Goal: Check status: Check status

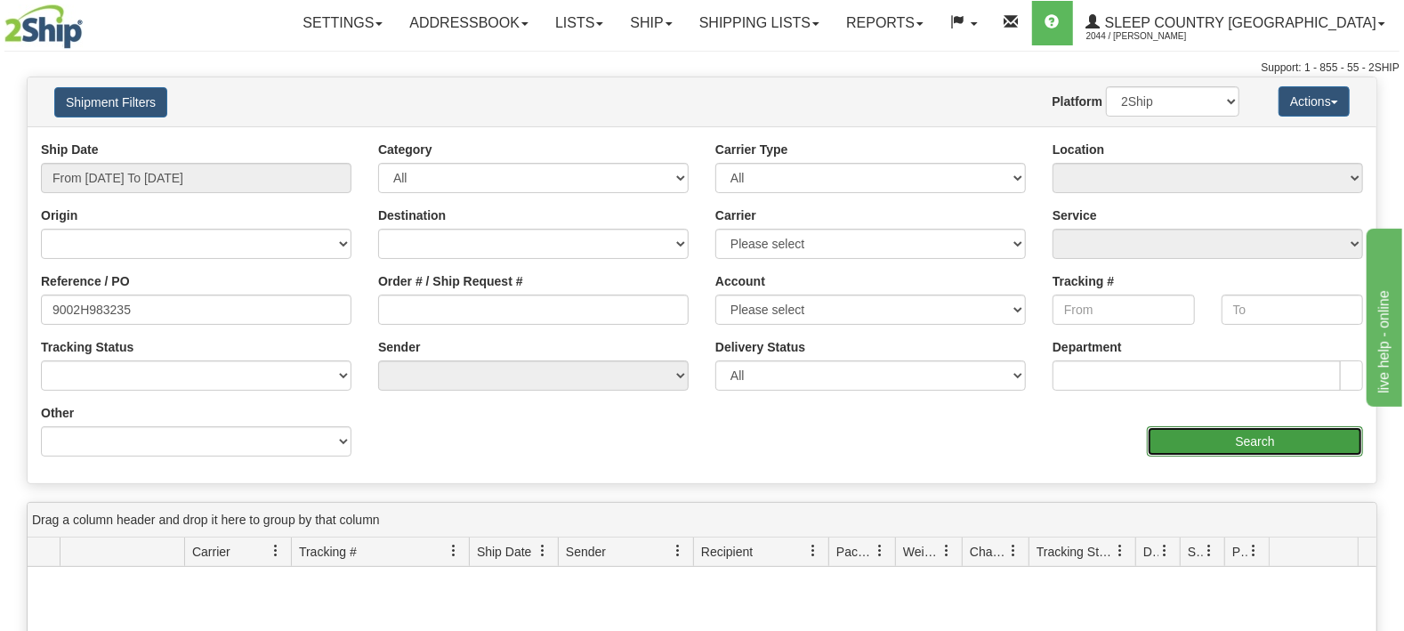
click at [1246, 443] on input "Search" at bounding box center [1255, 441] width 216 height 30
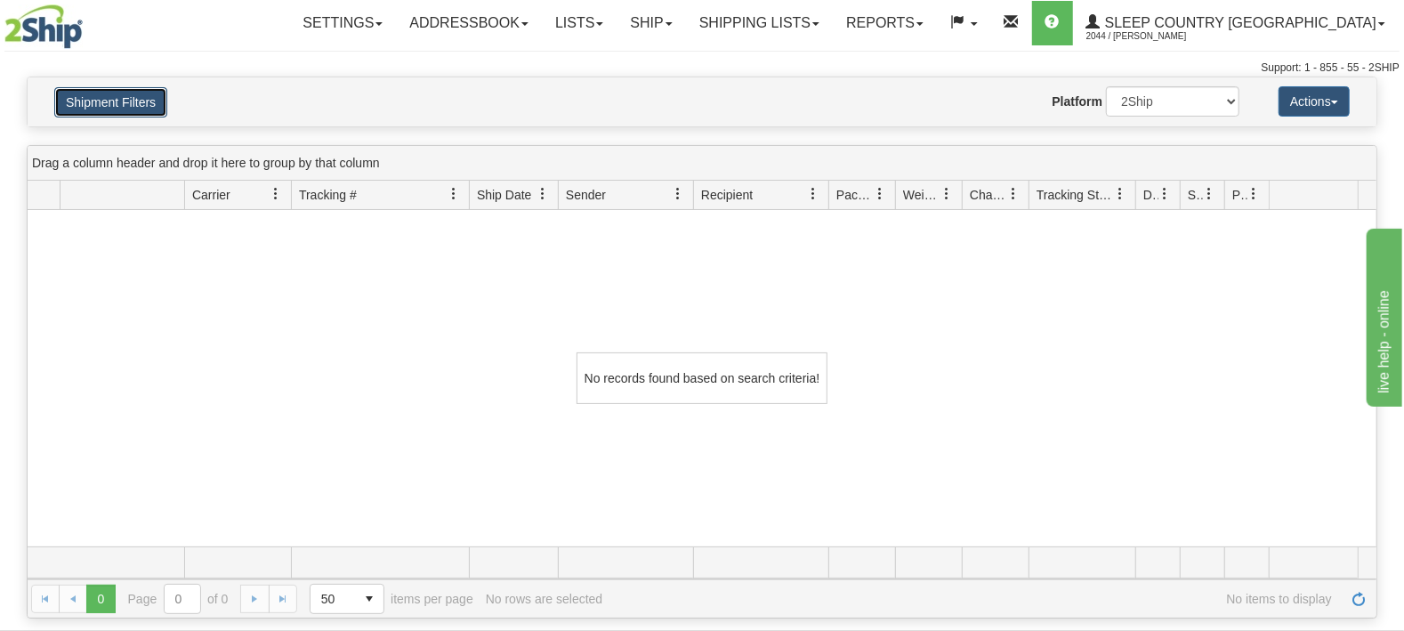
click at [125, 93] on button "Shipment Filters" at bounding box center [110, 102] width 113 height 30
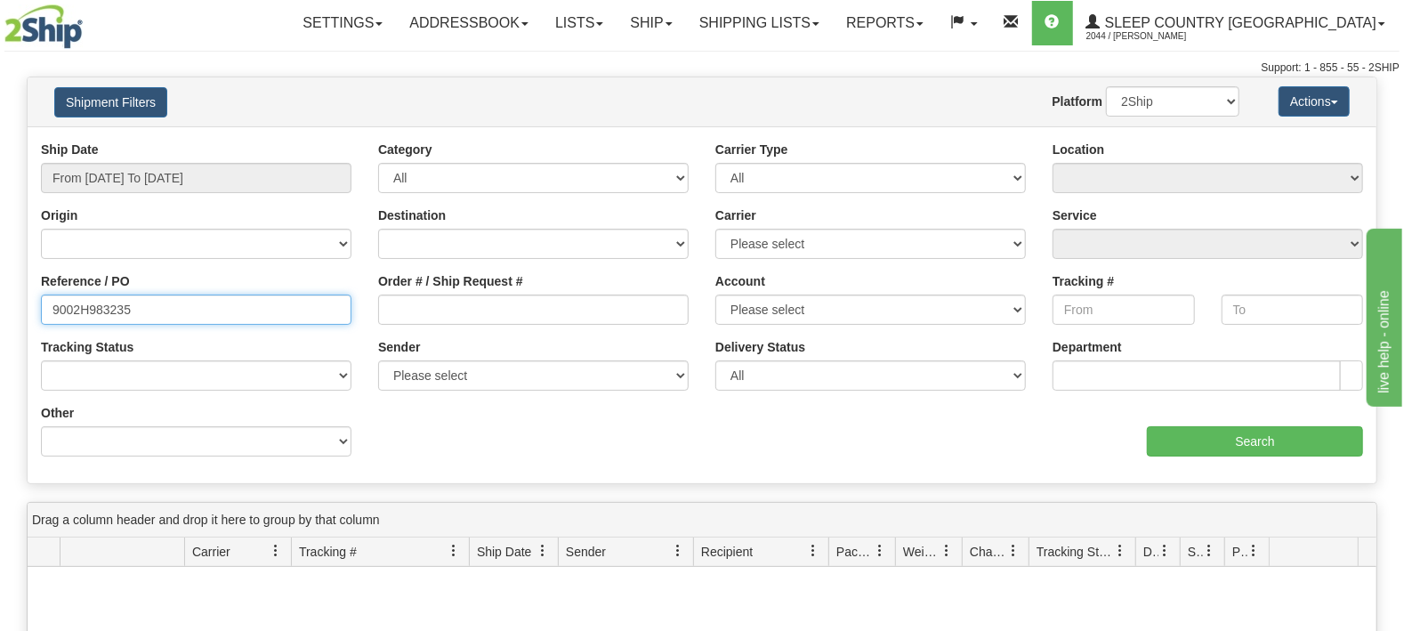
click at [199, 313] on input "9002H983235" at bounding box center [196, 309] width 311 height 30
click at [1106, 86] on select "2Ship Imported" at bounding box center [1172, 101] width 133 height 30
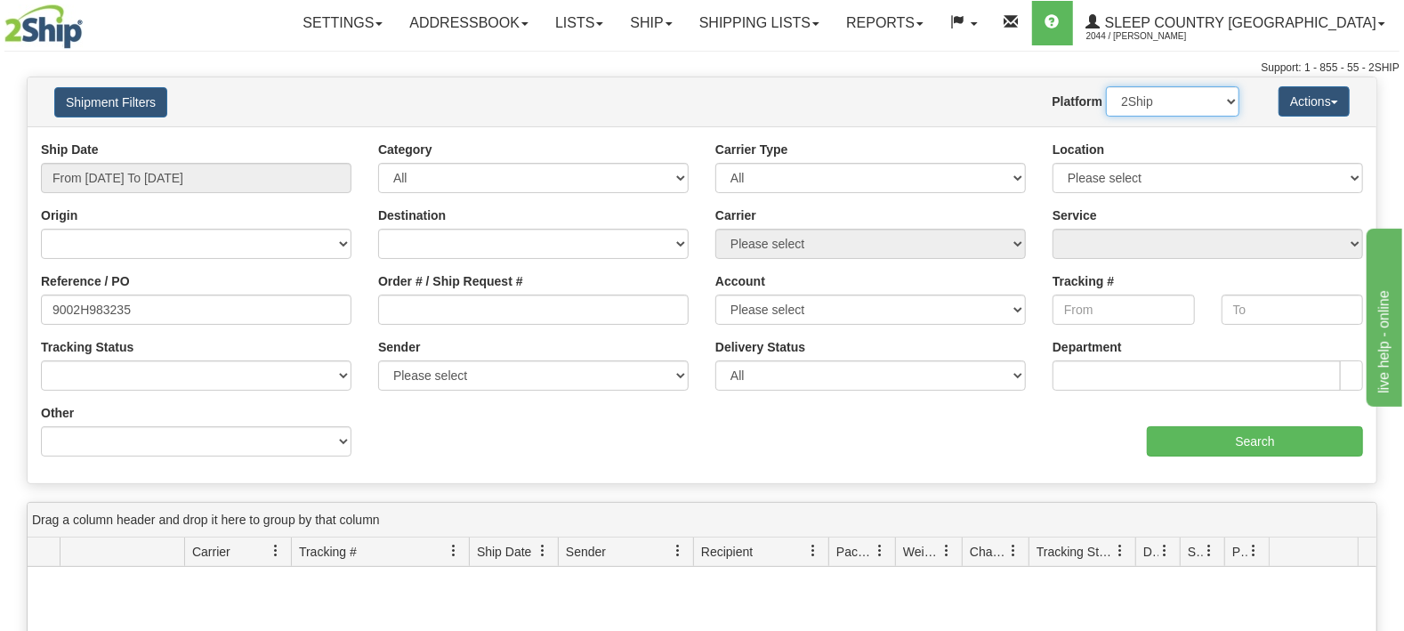
select select "1"
click option "Imported" at bounding box center [0, 0] width 0 height 0
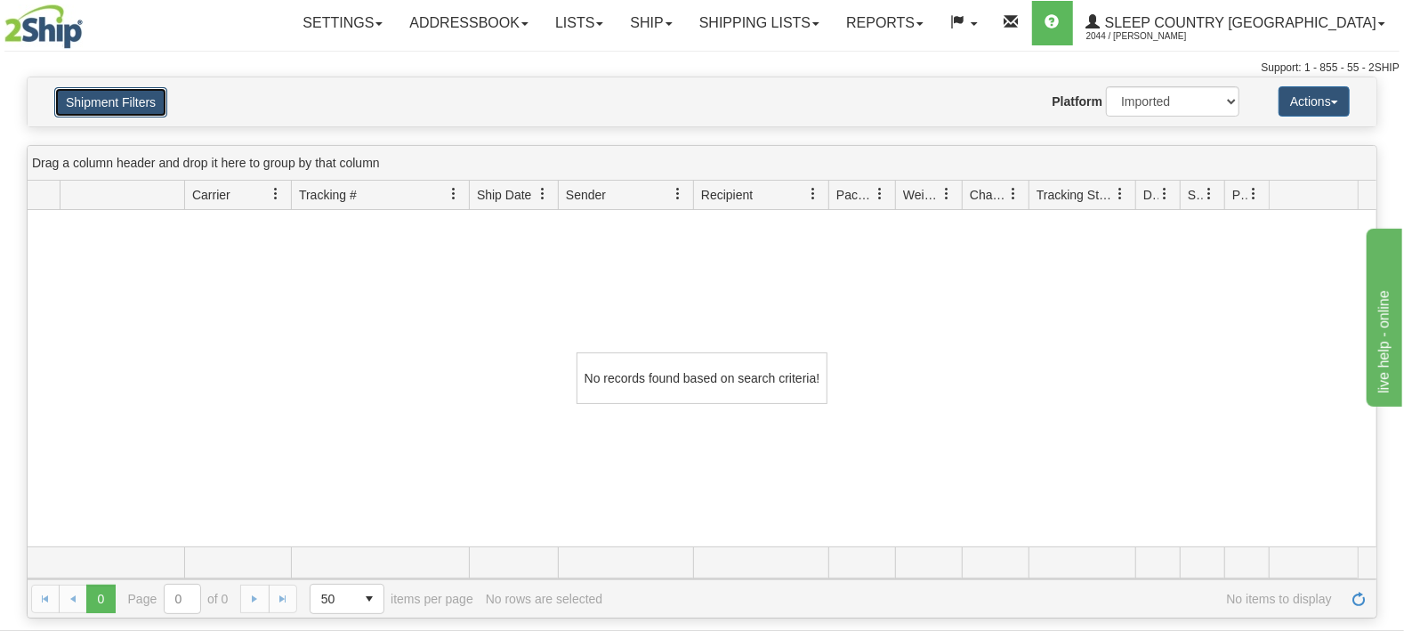
click at [104, 108] on button "Shipment Filters" at bounding box center [110, 102] width 113 height 30
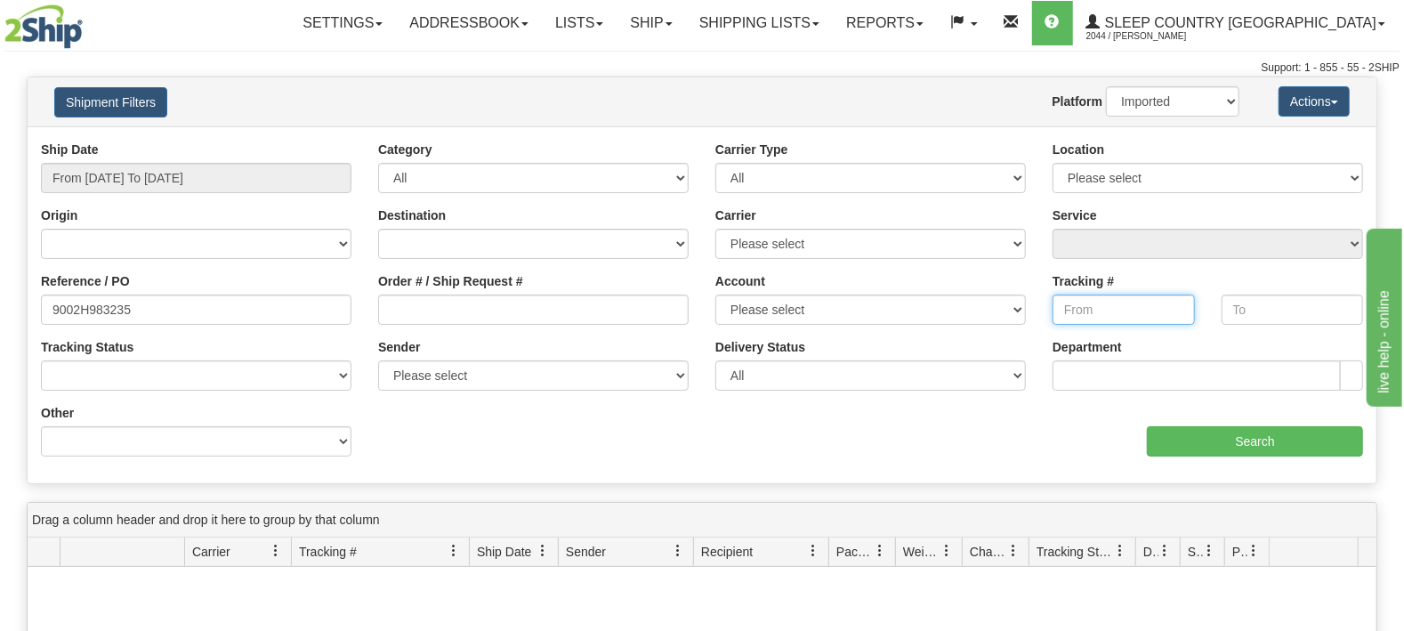
click at [1053, 316] on input "Tracking #" at bounding box center [1124, 309] width 142 height 30
paste input "392237854574"
type input "392237854574"
drag, startPoint x: 190, startPoint y: 308, endPoint x: 0, endPoint y: 291, distance: 191.1
click at [41, 294] on input "9002H983235" at bounding box center [196, 309] width 311 height 30
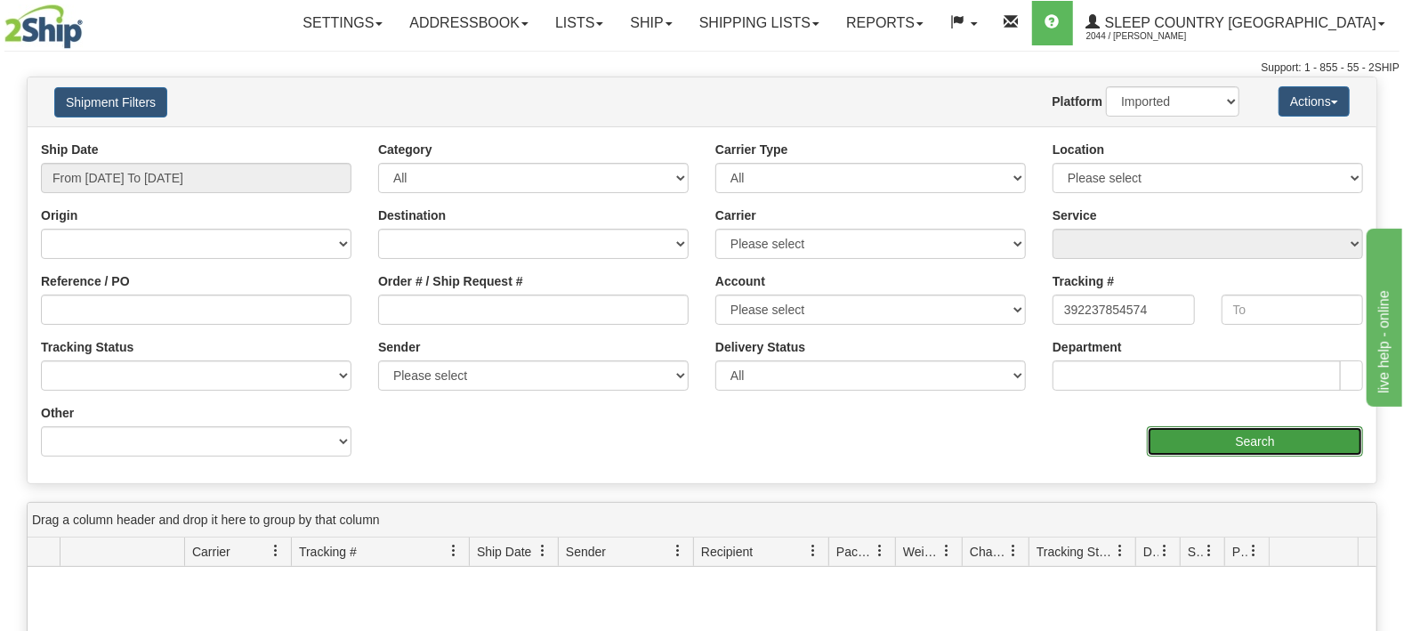
click at [1185, 451] on input "Search" at bounding box center [1255, 441] width 216 height 30
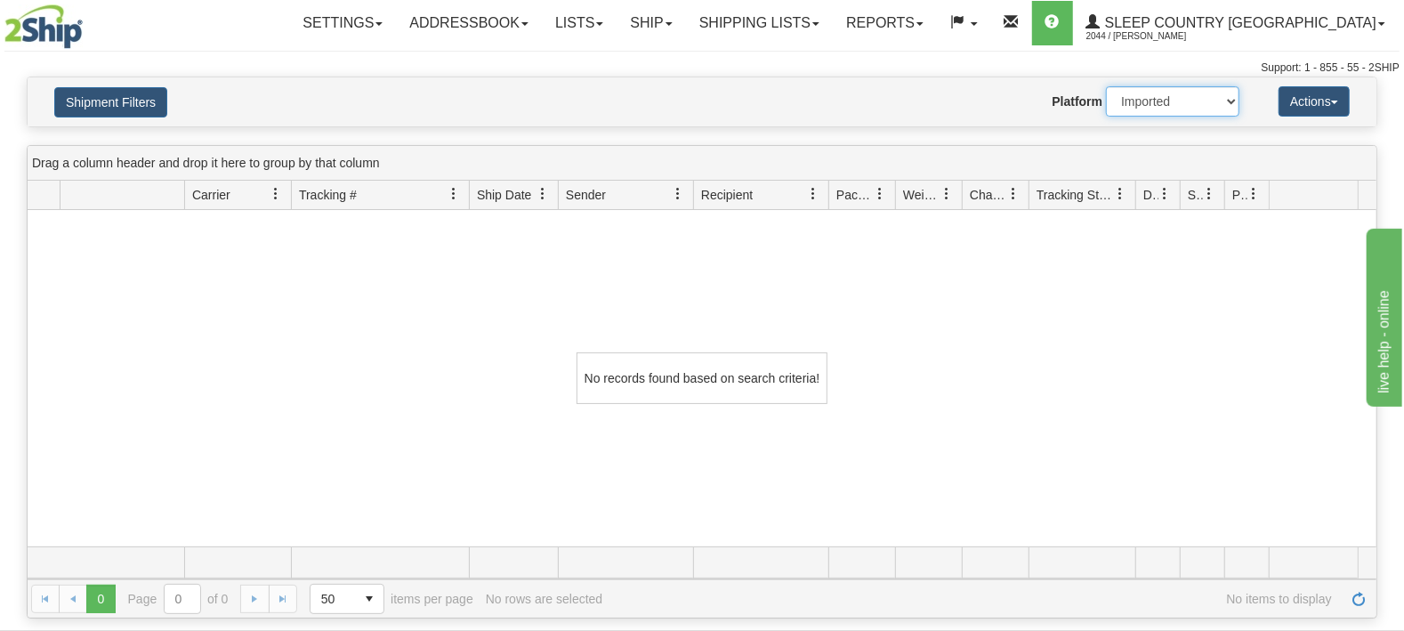
click at [1106, 86] on select "2Ship Imported" at bounding box center [1172, 101] width 133 height 30
select select "0"
click option "2Ship" at bounding box center [0, 0] width 0 height 0
click at [992, 360] on div "No records found based on search criteria!" at bounding box center [702, 378] width 1349 height 336
click at [109, 102] on button "Shipment Filters" at bounding box center [110, 102] width 113 height 30
